Goal: Information Seeking & Learning: Check status

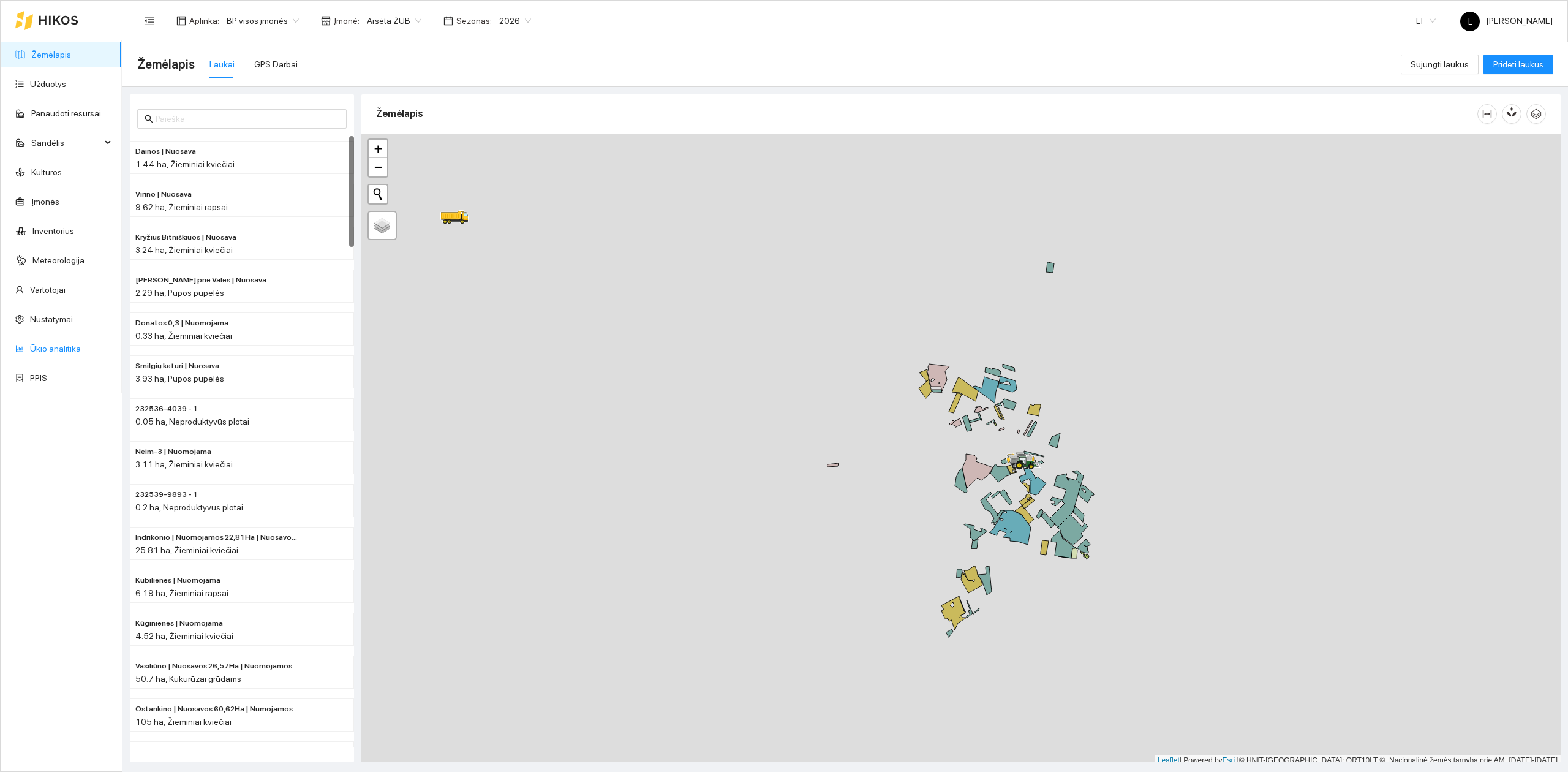
click at [64, 349] on link "Ūkio analitika" at bounding box center [56, 348] width 51 height 10
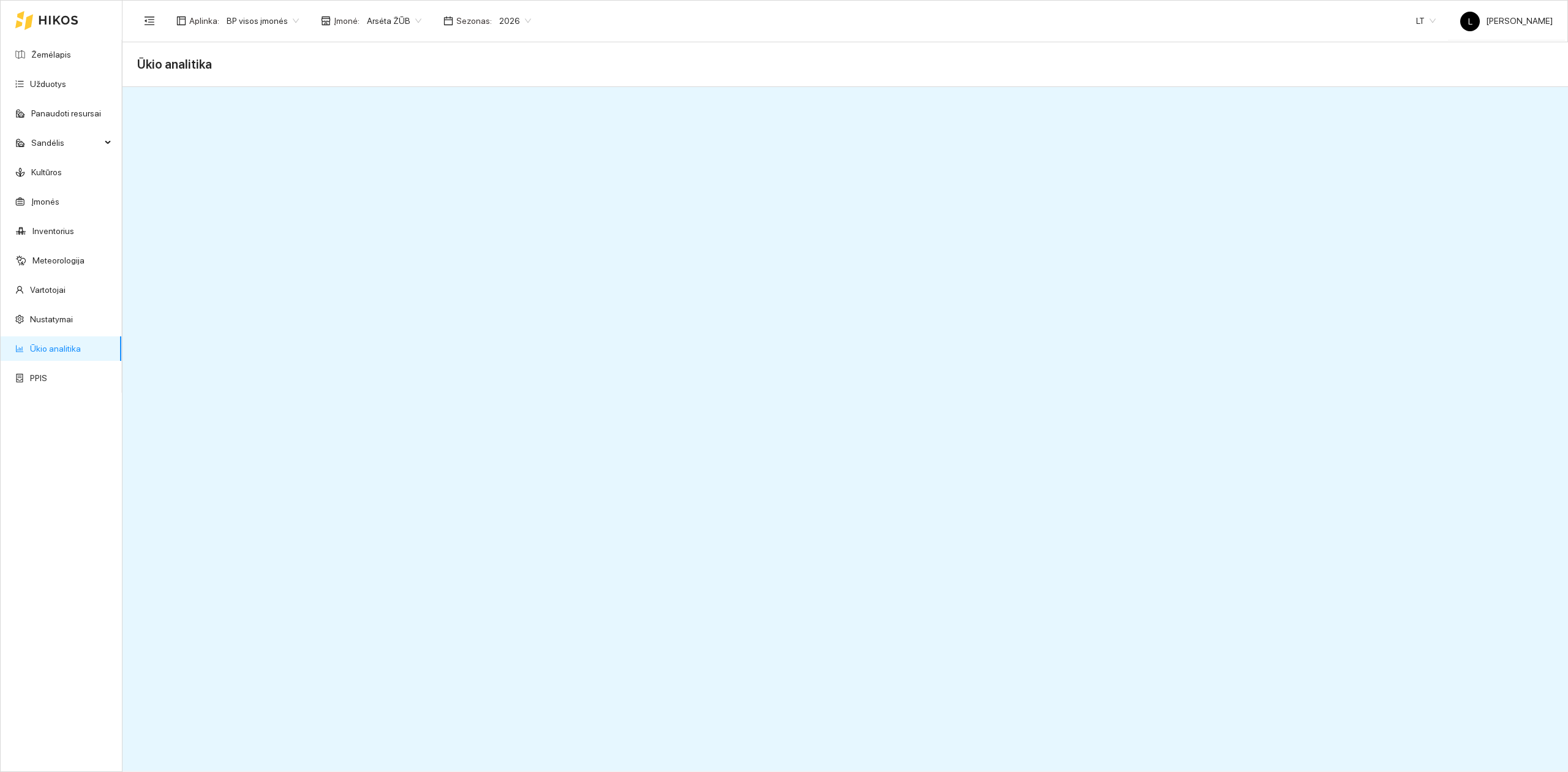
click at [499, 20] on span "2026" at bounding box center [515, 20] width 32 height 18
click at [498, 143] on div "2025" at bounding box center [506, 143] width 32 height 13
click at [517, 20] on span "2025" at bounding box center [515, 20] width 32 height 18
click at [503, 145] on div "2025" at bounding box center [506, 143] width 32 height 13
click at [530, 22] on div "Aplinka : BP visos įmonės Įmonė : Arsėta ŽŪB Sezonas : 2025 LT L [PERSON_NAME]" at bounding box center [845, 20] width 1415 height 39
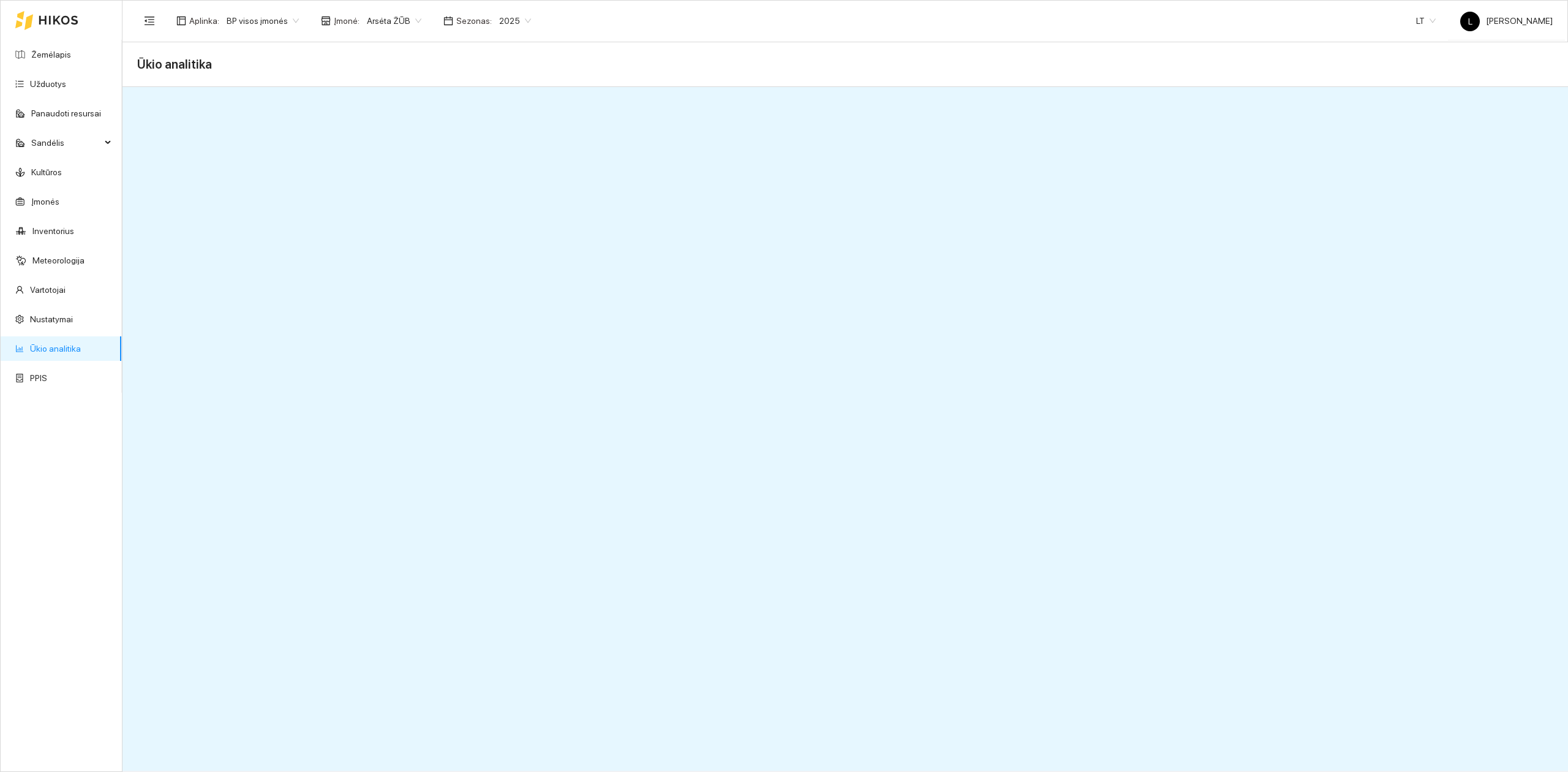
click at [523, 20] on div "2025" at bounding box center [515, 20] width 47 height 20
click at [500, 165] on div "2026" at bounding box center [506, 163] width 32 height 13
click at [502, 20] on span "2026" at bounding box center [515, 20] width 32 height 18
click at [501, 143] on div "2025" at bounding box center [506, 143] width 32 height 13
